Goal: Transaction & Acquisition: Purchase product/service

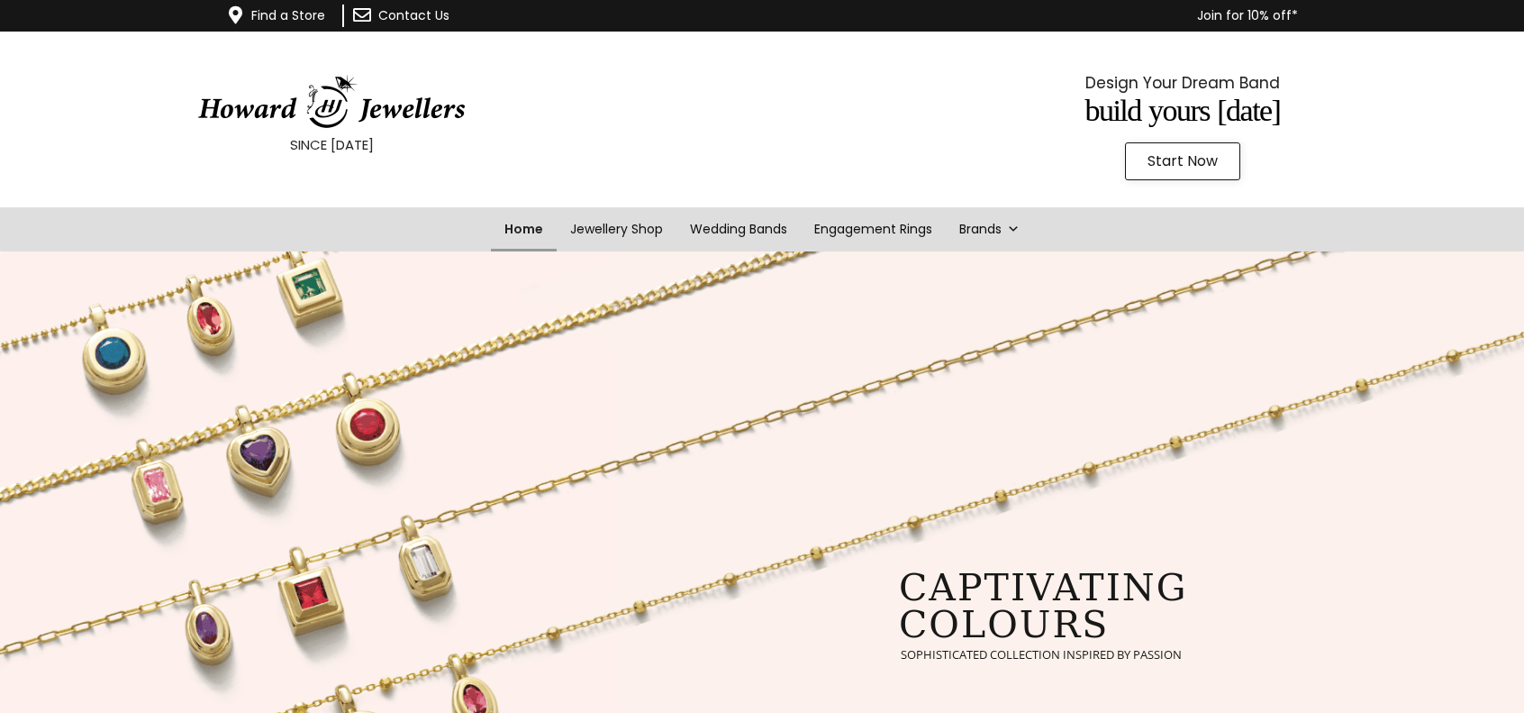
click at [530, 225] on link "Home" at bounding box center [524, 229] width 66 height 44
click at [904, 231] on link "Engagement Rings" at bounding box center [873, 229] width 150 height 44
